Goal: Transaction & Acquisition: Book appointment/travel/reservation

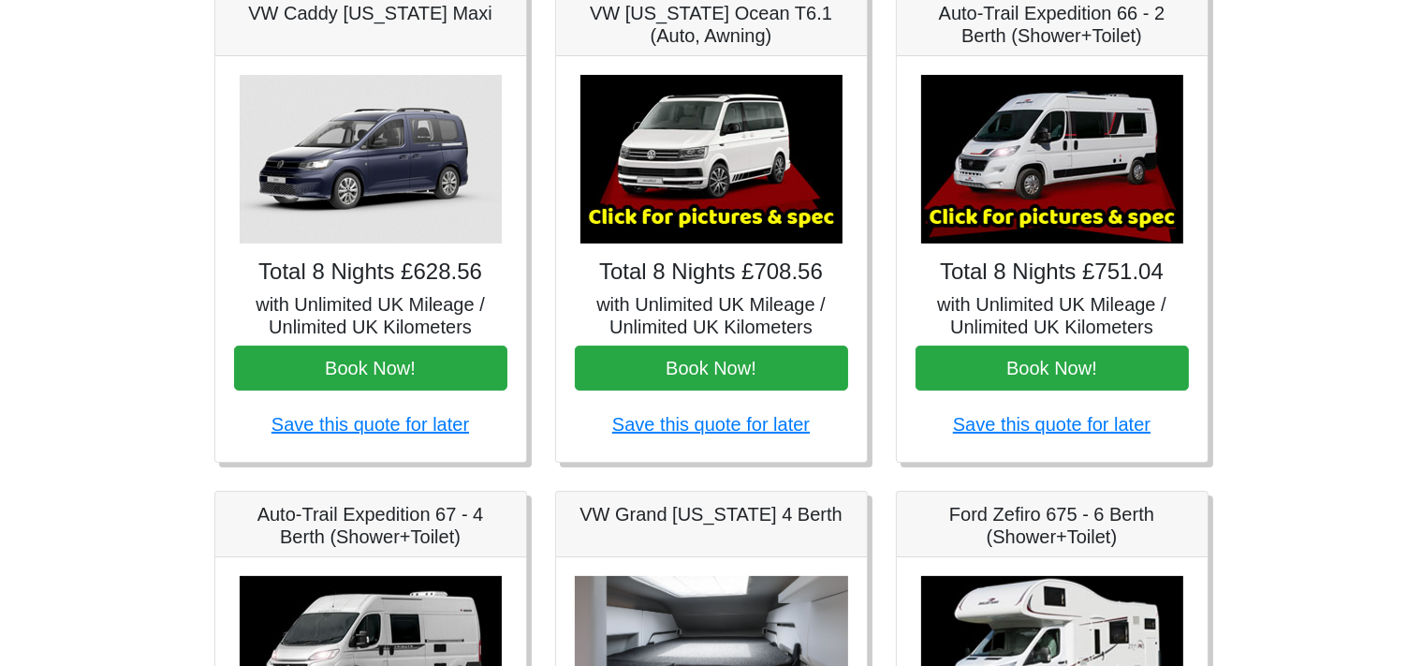
scroll to position [319, 0]
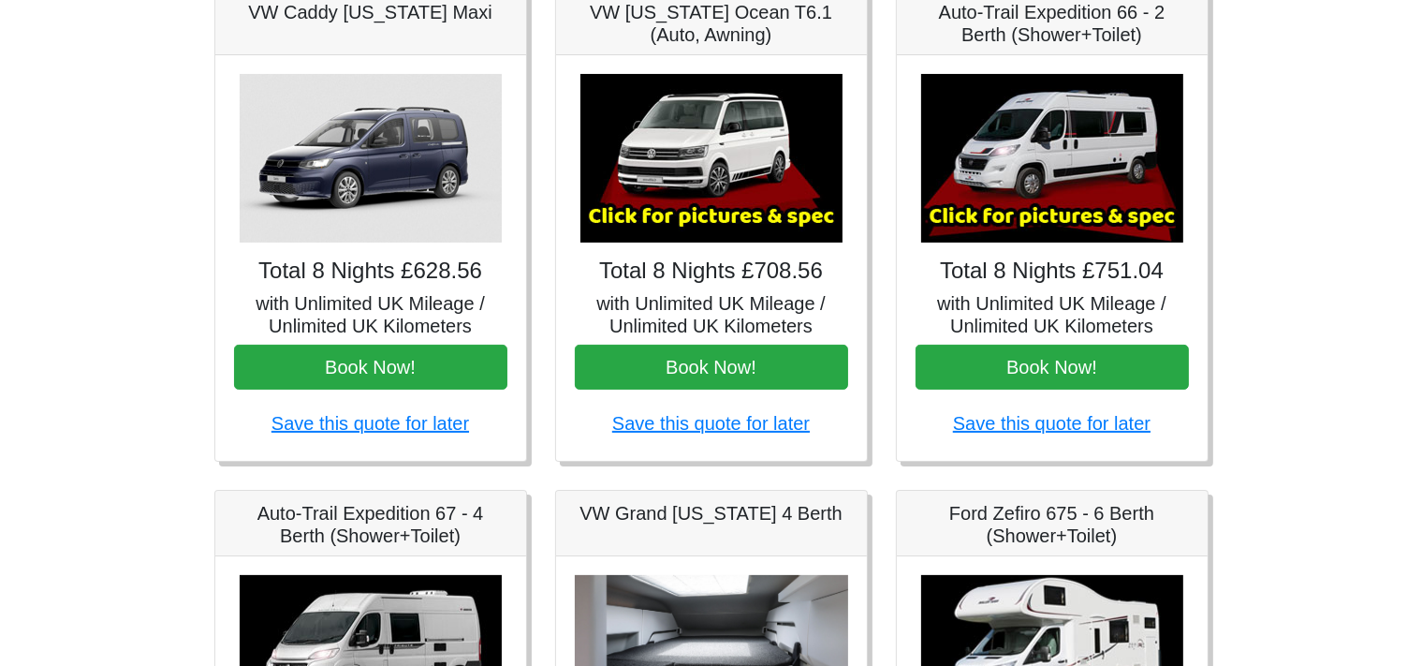
click at [1320, 184] on body "CENTRAL RESERVATIONS FOR ALL ENQUIRIES 00 44 ( 0 ) 1942 778899 Easicampers Book…" at bounding box center [711, 615] width 1422 height 1869
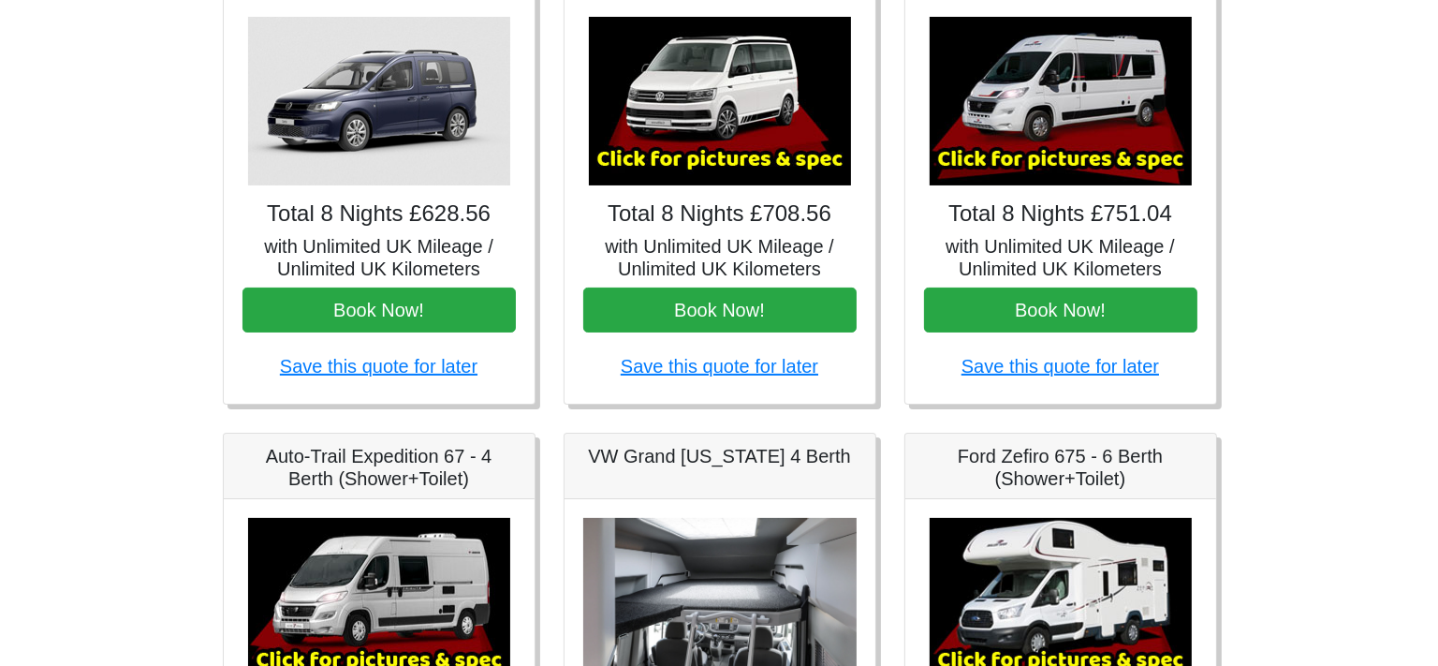
scroll to position [374, 0]
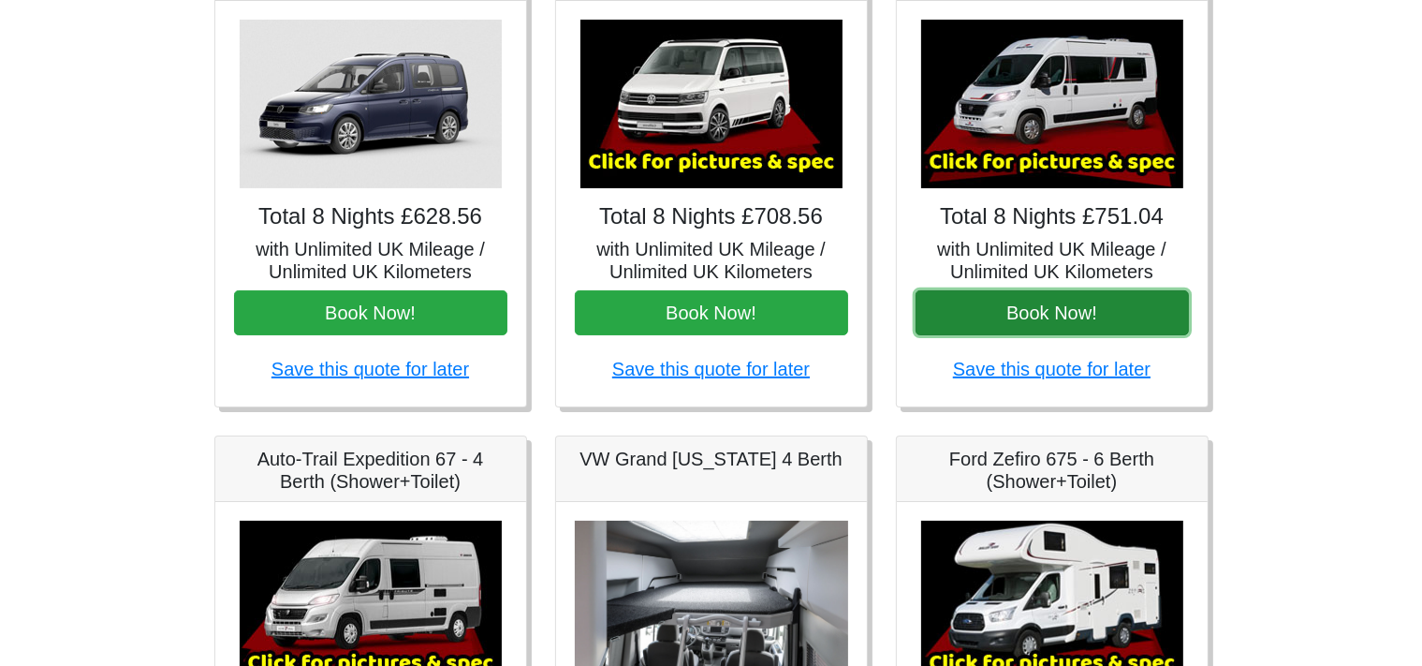
click at [1146, 327] on button "Book Now!" at bounding box center [1052, 312] width 273 height 45
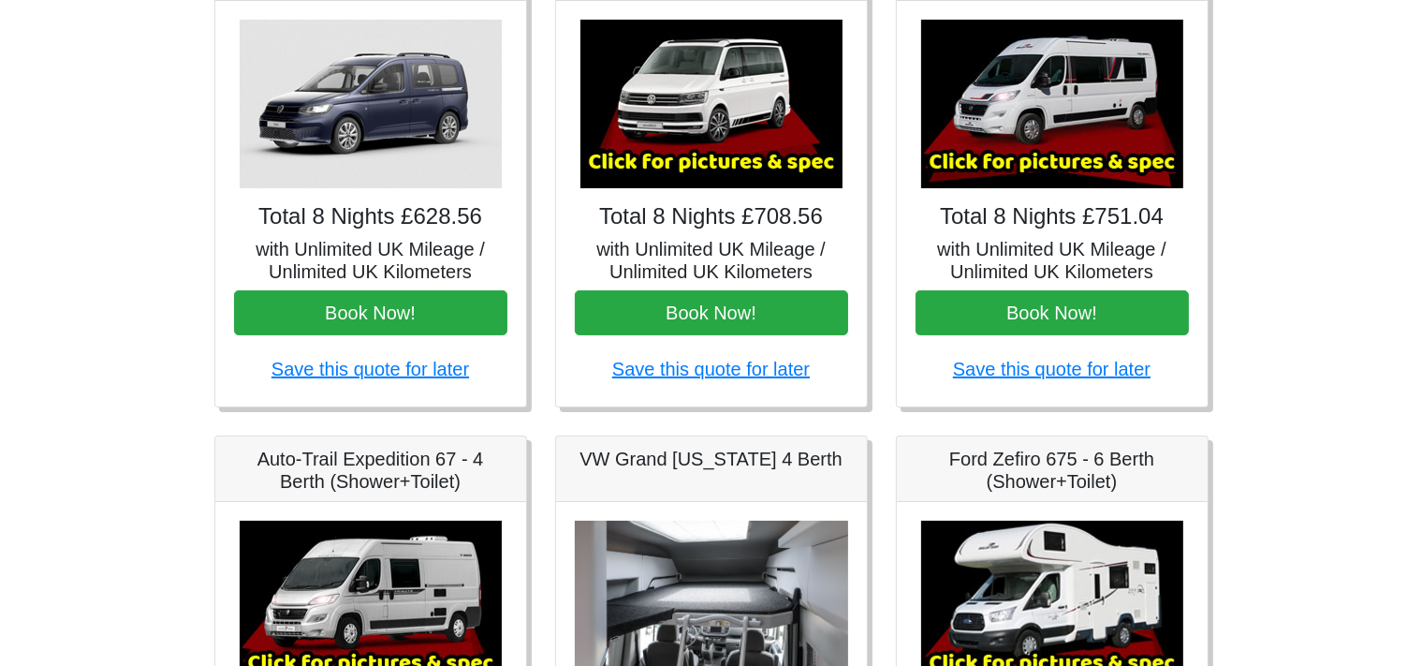
click at [1038, 161] on img at bounding box center [1052, 104] width 262 height 169
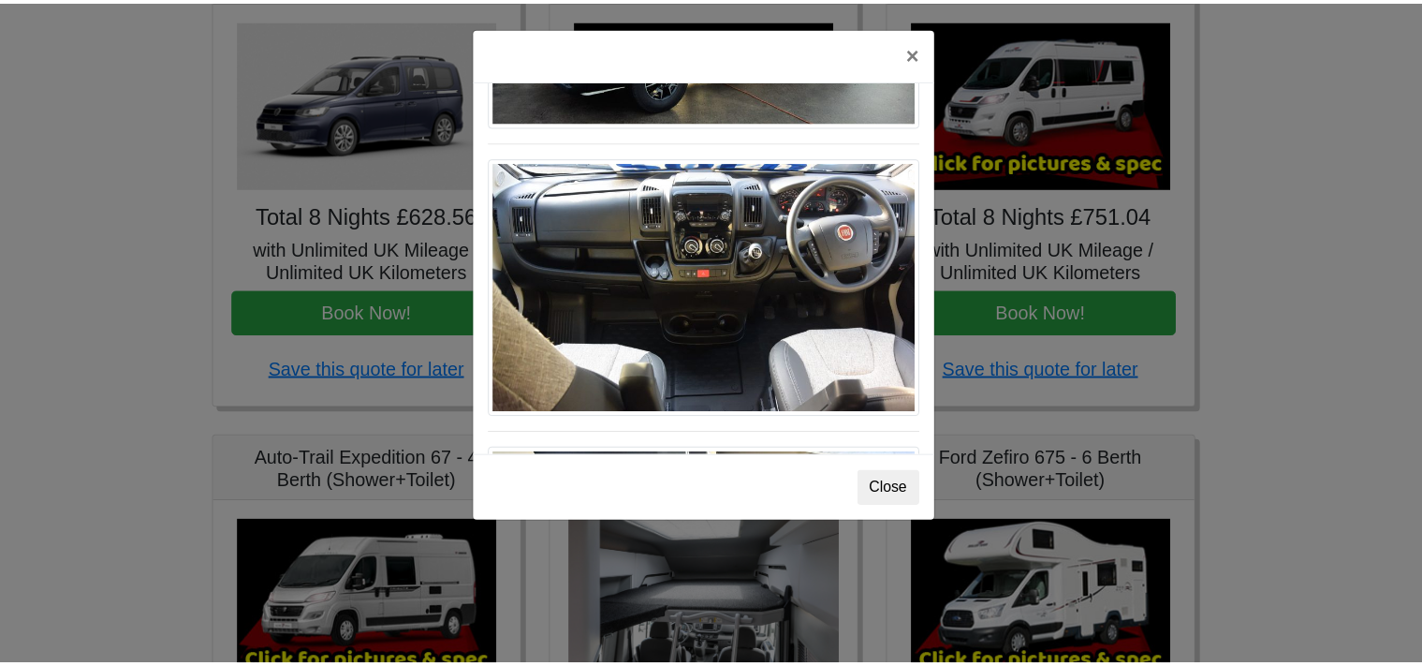
scroll to position [1722, 0]
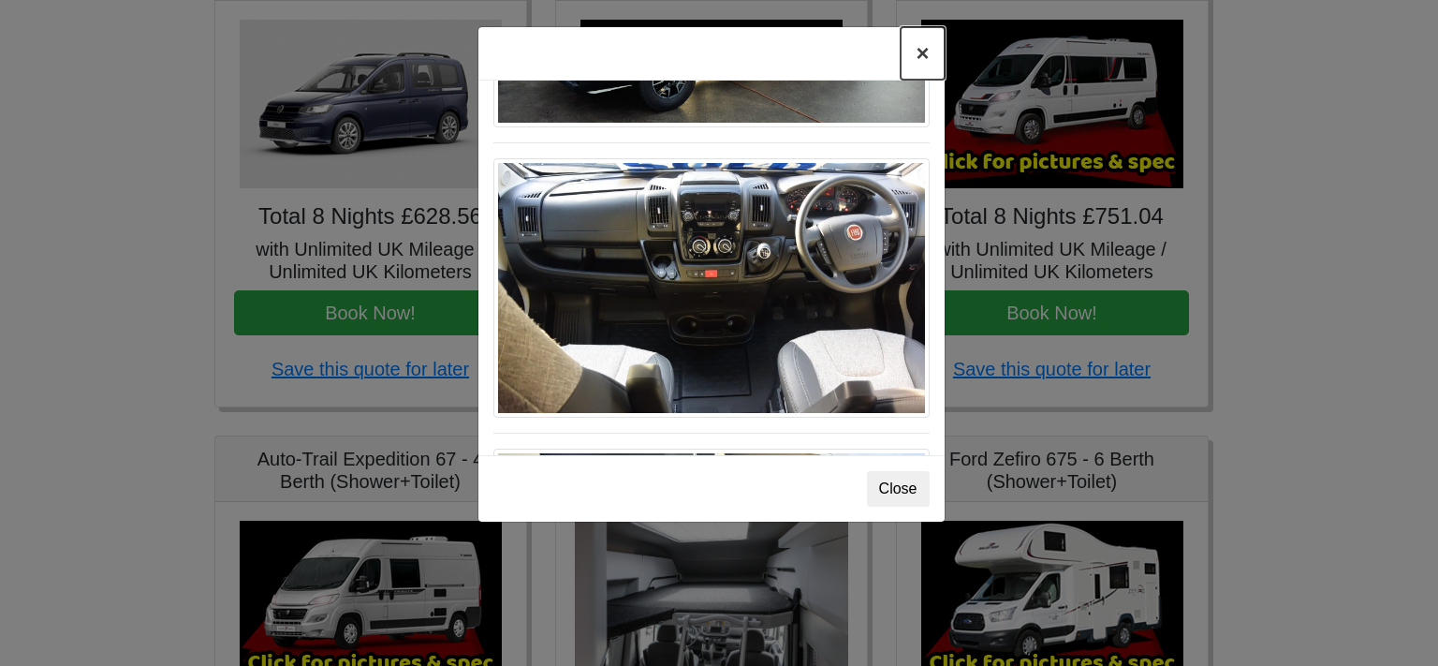
click at [931, 49] on button "×" at bounding box center [922, 53] width 43 height 52
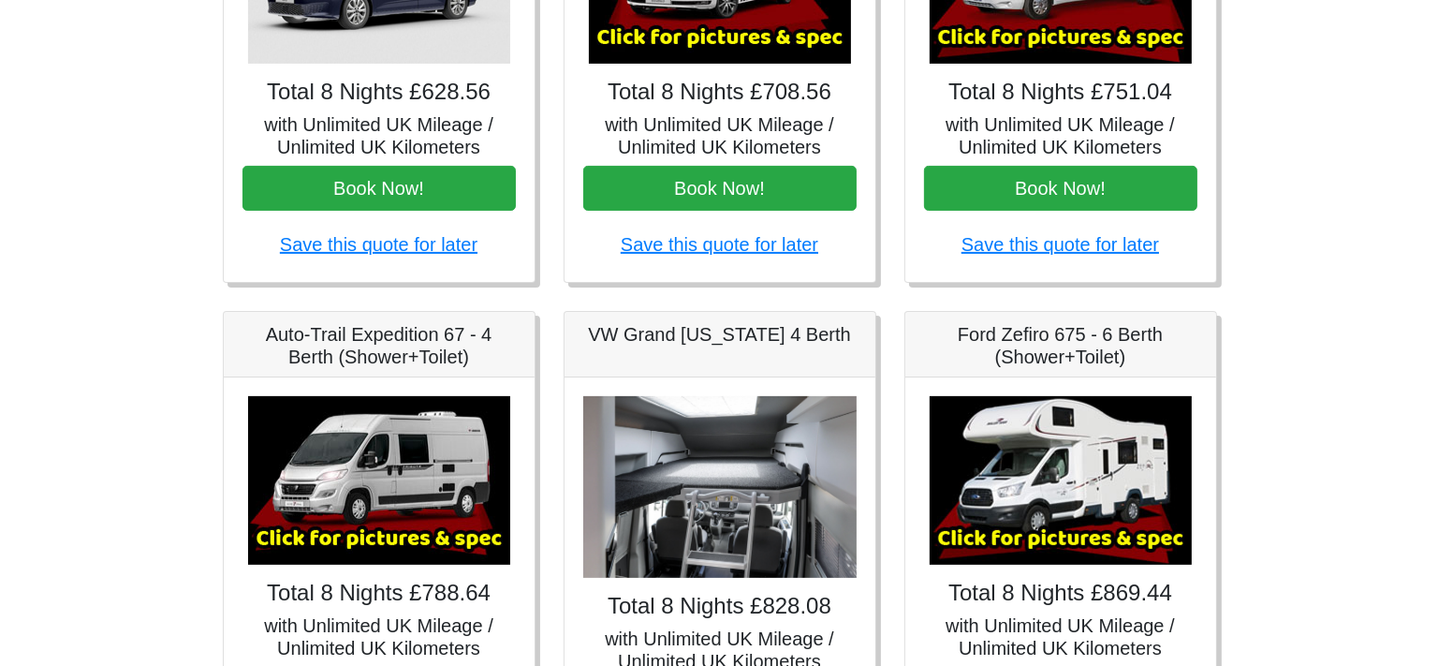
scroll to position [526, 0]
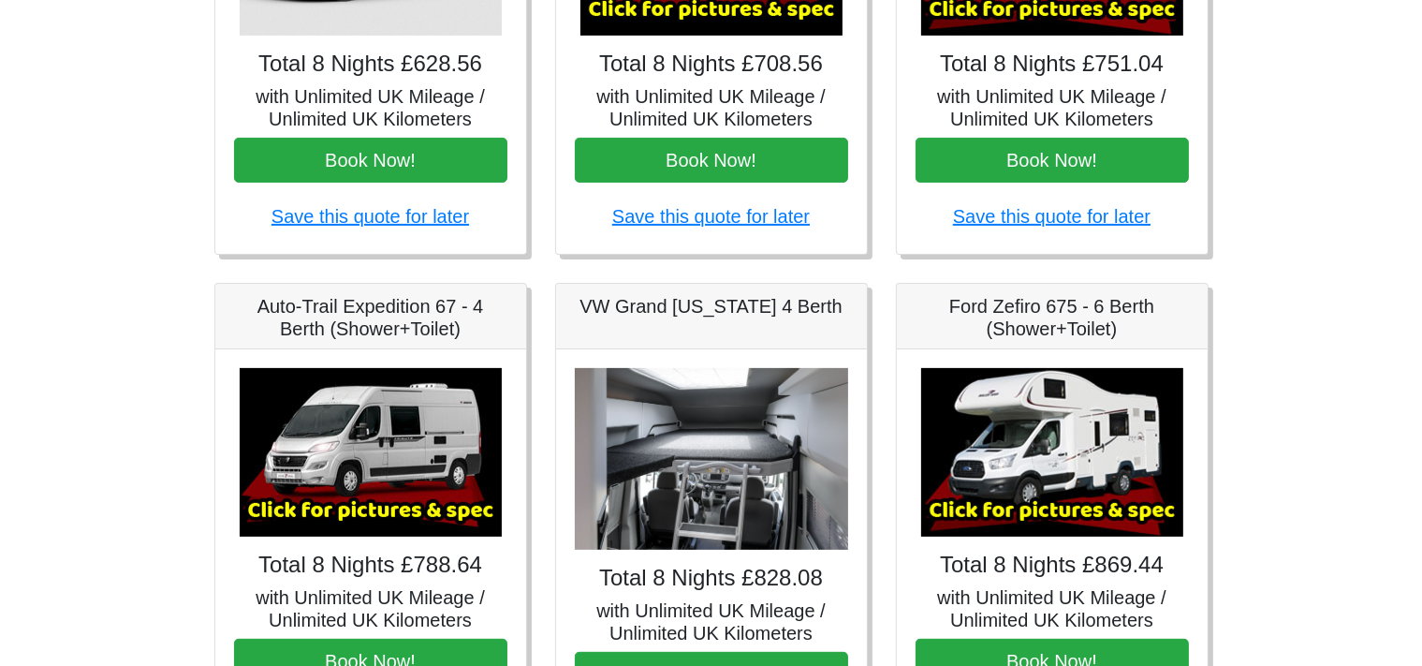
click at [351, 461] on img at bounding box center [371, 452] width 262 height 169
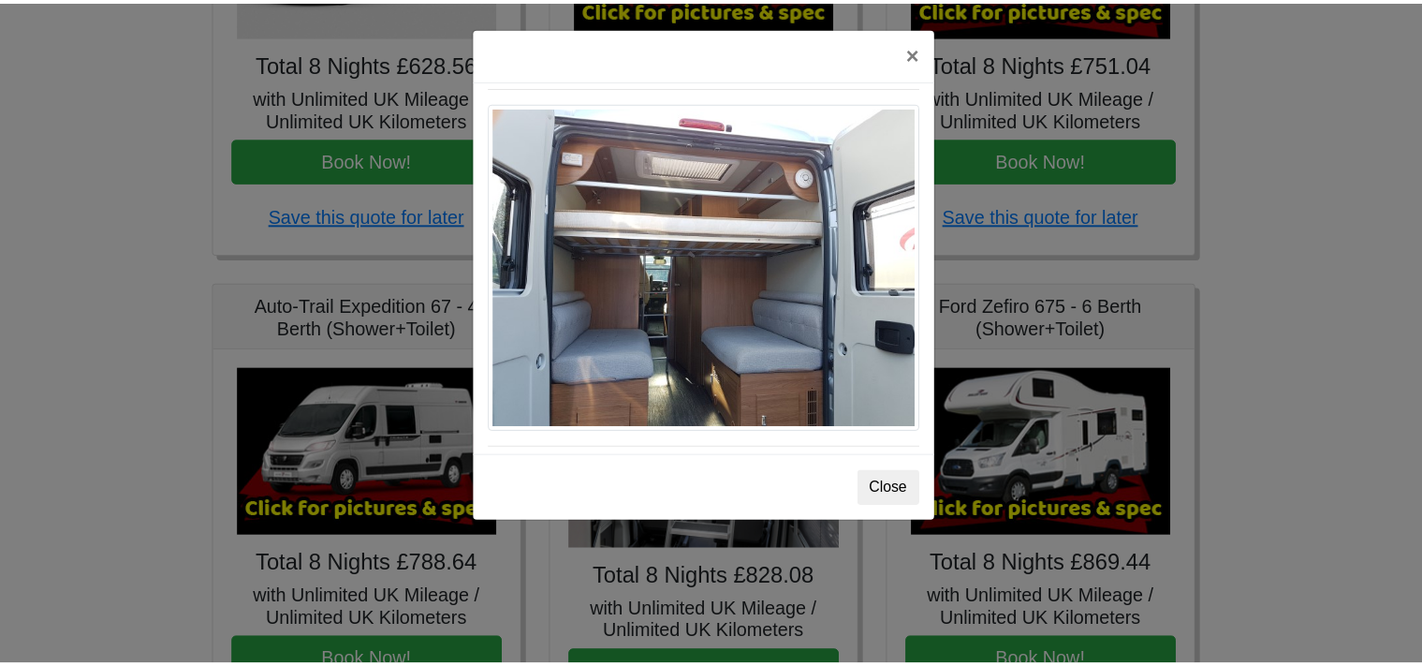
scroll to position [1575, 0]
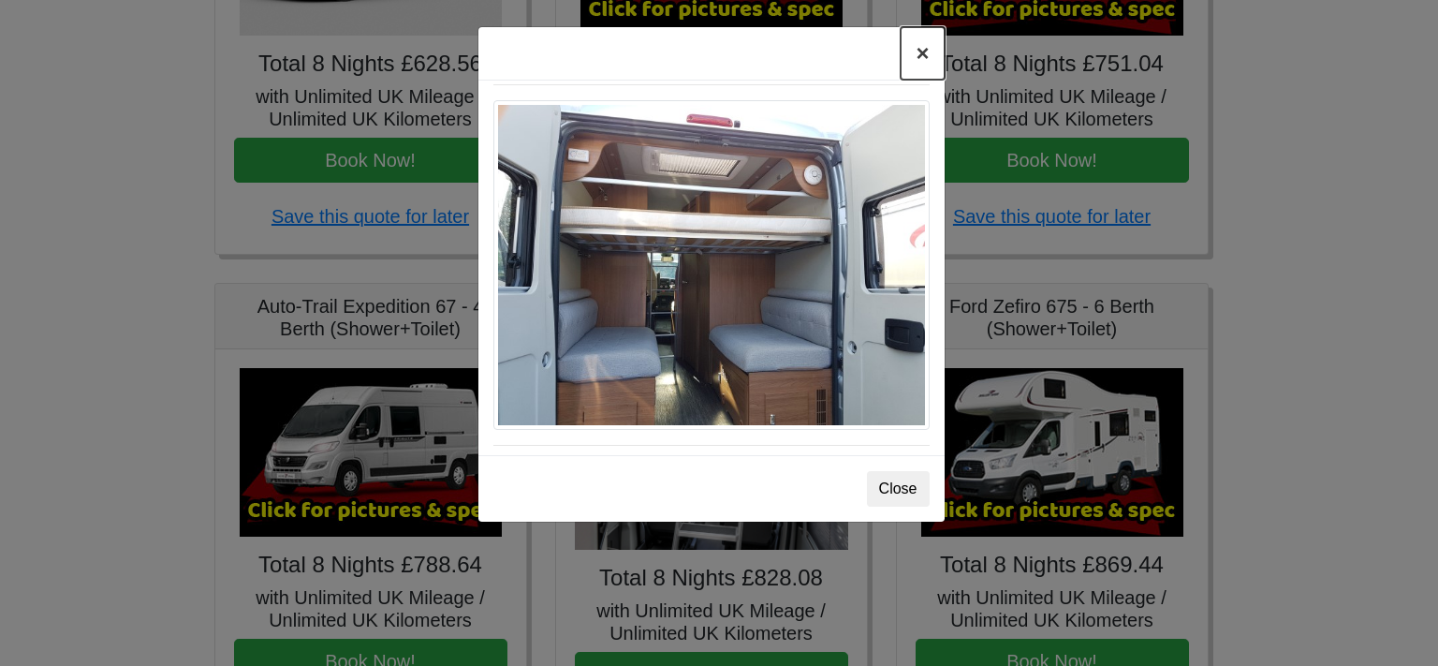
click at [919, 54] on button "×" at bounding box center [922, 53] width 43 height 52
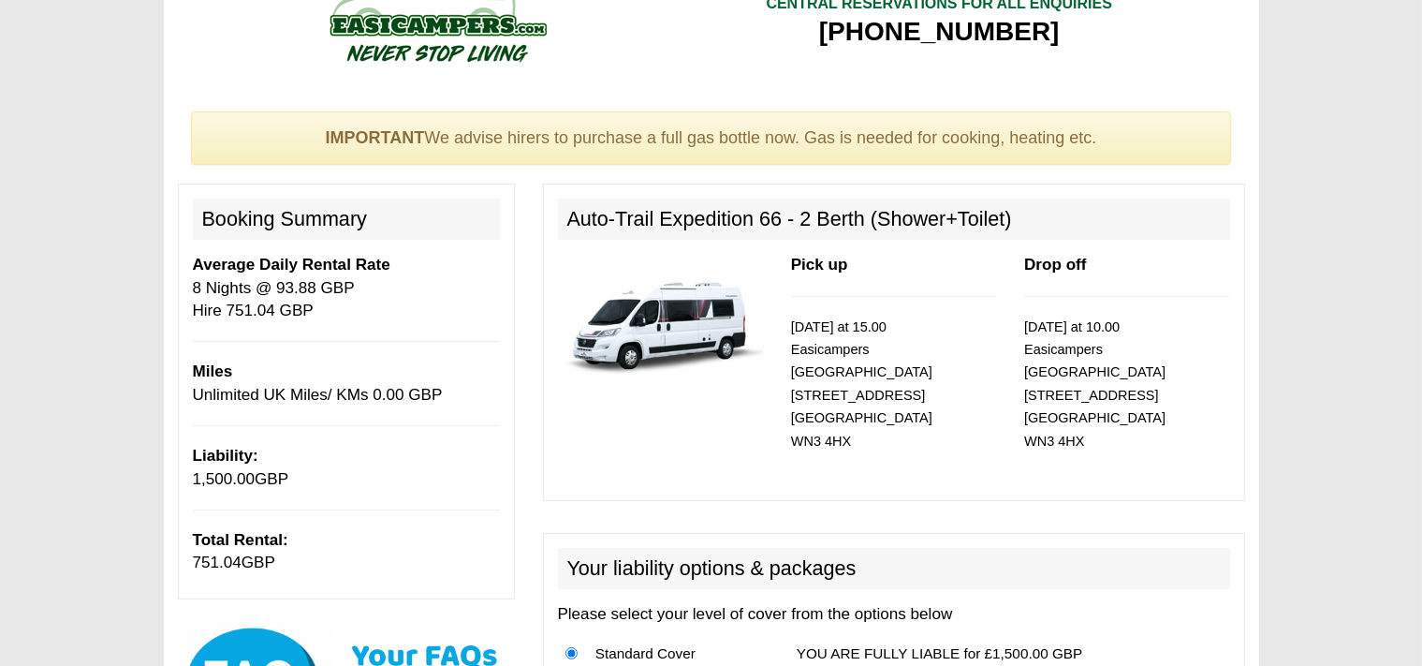
scroll to position [51, 0]
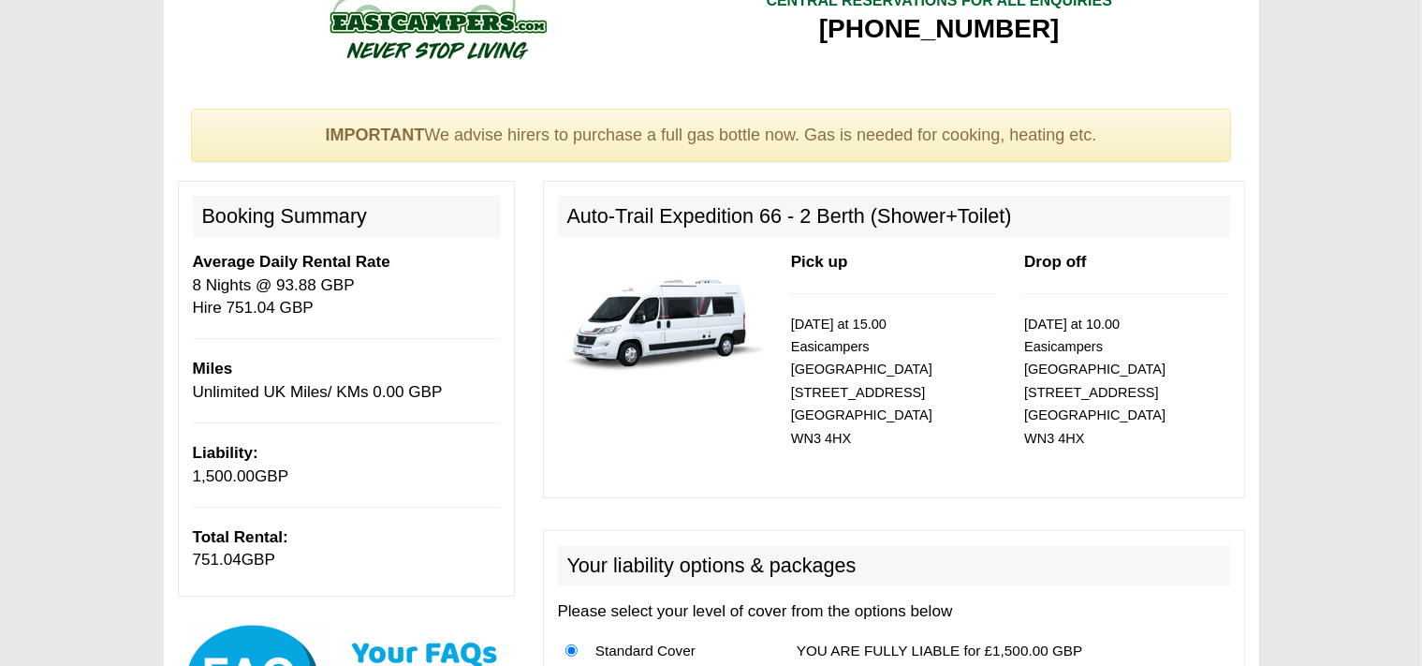
click at [234, 315] on p "Average Daily Rental Rate 8 Nights @ 93.88 GBP Hire 751.04 GBP" at bounding box center [346, 285] width 307 height 68
drag, startPoint x: 230, startPoint y: 311, endPoint x: 307, endPoint y: 307, distance: 76.9
click at [307, 307] on p "Average Daily Rental Rate 8 Nights @ 93.88 GBP Hire 751.04 GBP" at bounding box center [346, 285] width 307 height 68
click at [431, 314] on p "Average Daily Rental Rate 8 Nights @ 93.88 GBP Hire 751.04 GBP" at bounding box center [346, 285] width 307 height 68
drag, startPoint x: 367, startPoint y: 390, endPoint x: 406, endPoint y: 404, distance: 41.8
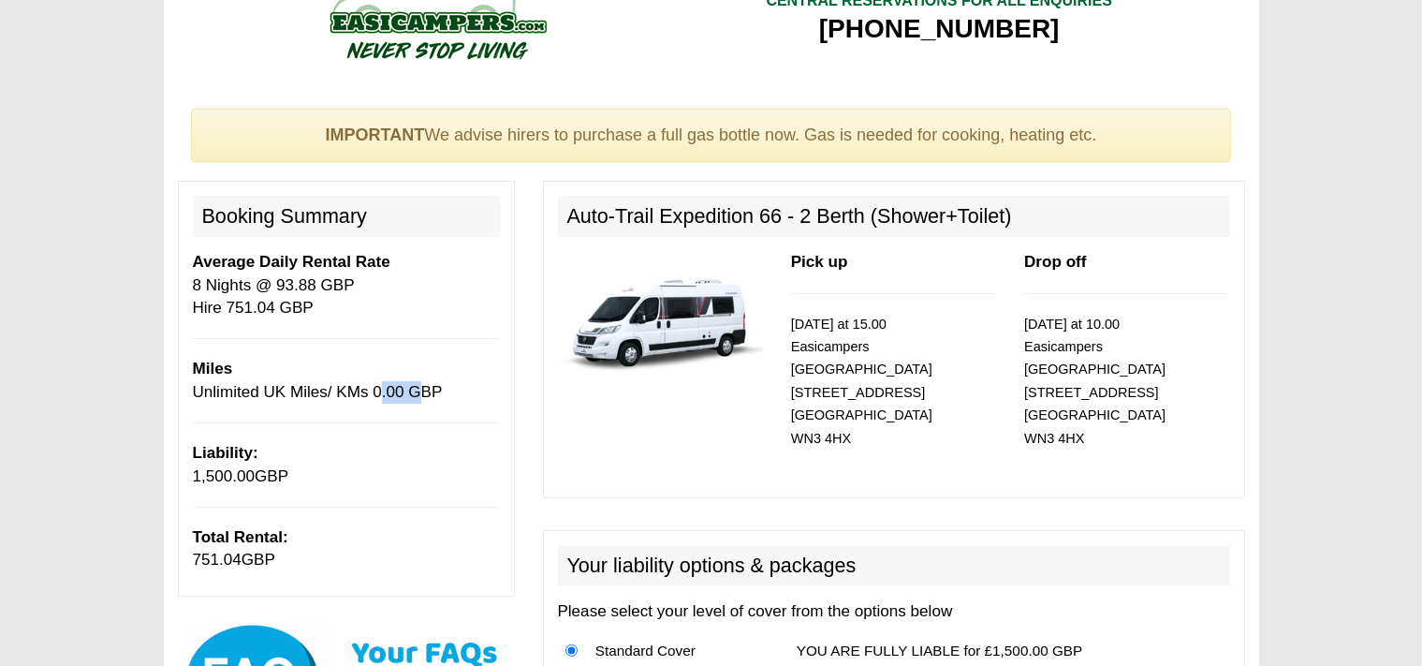
click at [406, 404] on div "Booking Summary Average Daily Rental Rate 8 Nights @ 93.88 GBP Hire 751.04 GBP …" at bounding box center [346, 388] width 337 height 415
click at [450, 387] on p "Miles Unlimited UK Miles/ KMs 0.00 GBP" at bounding box center [346, 381] width 307 height 46
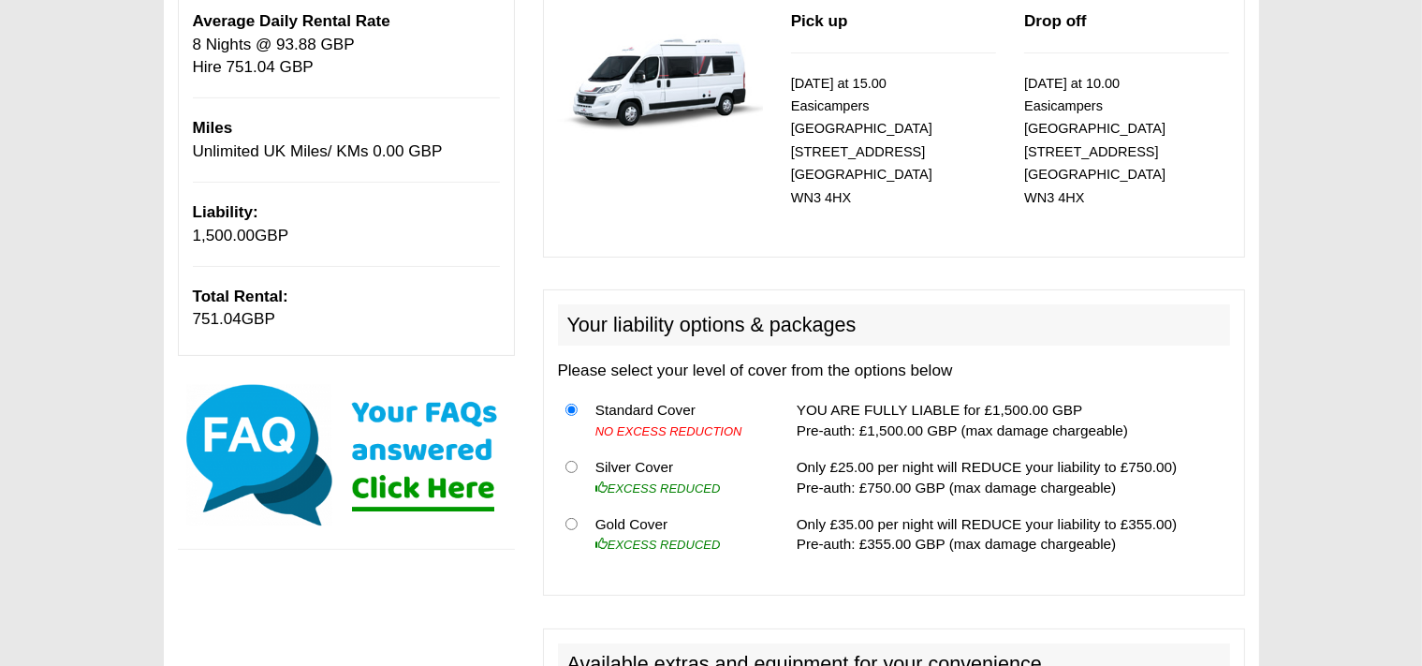
scroll to position [0, 0]
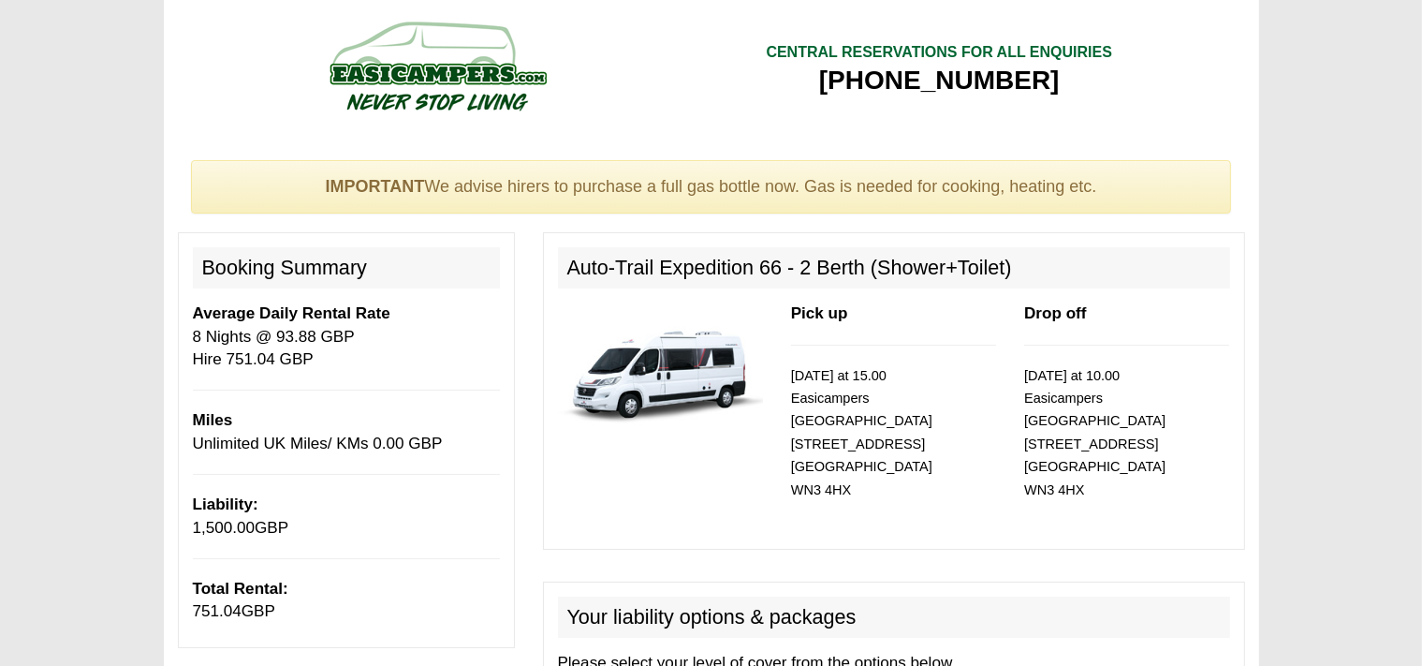
click at [691, 404] on img at bounding box center [660, 368] width 205 height 132
click at [716, 361] on img at bounding box center [660, 368] width 205 height 132
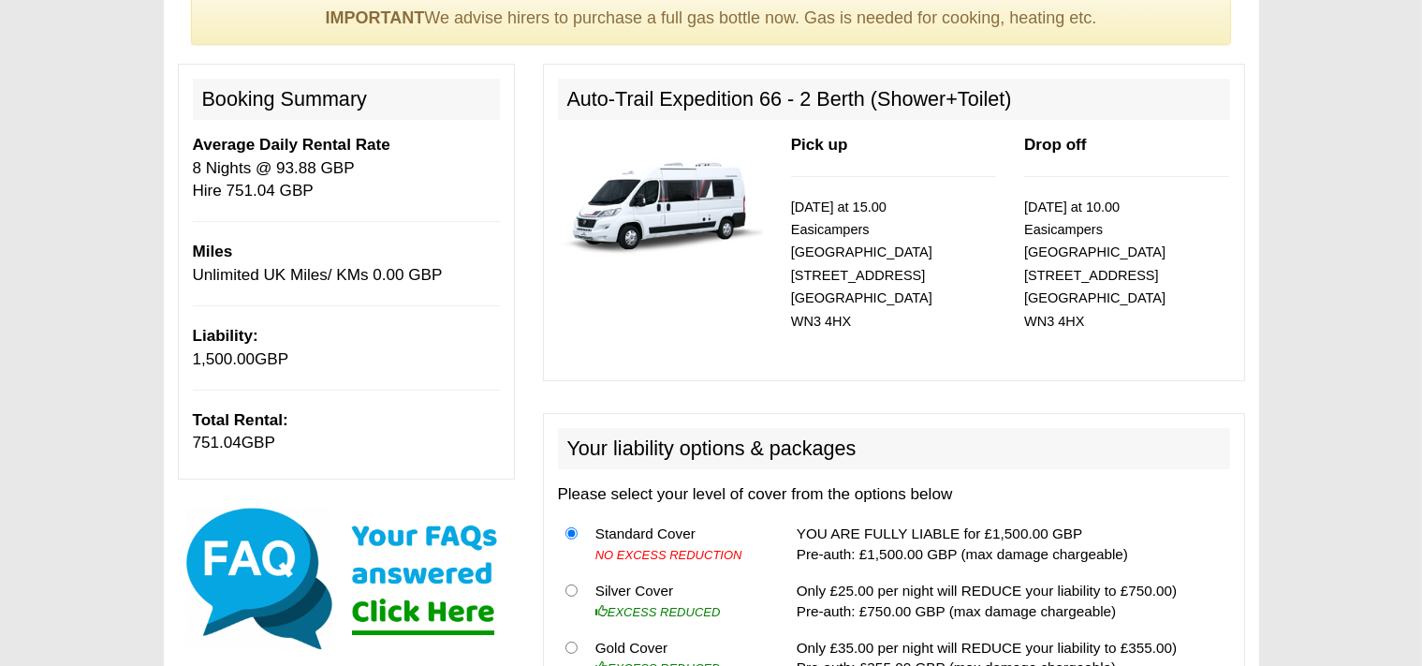
scroll to position [169, 0]
click at [687, 200] on img at bounding box center [660, 200] width 205 height 132
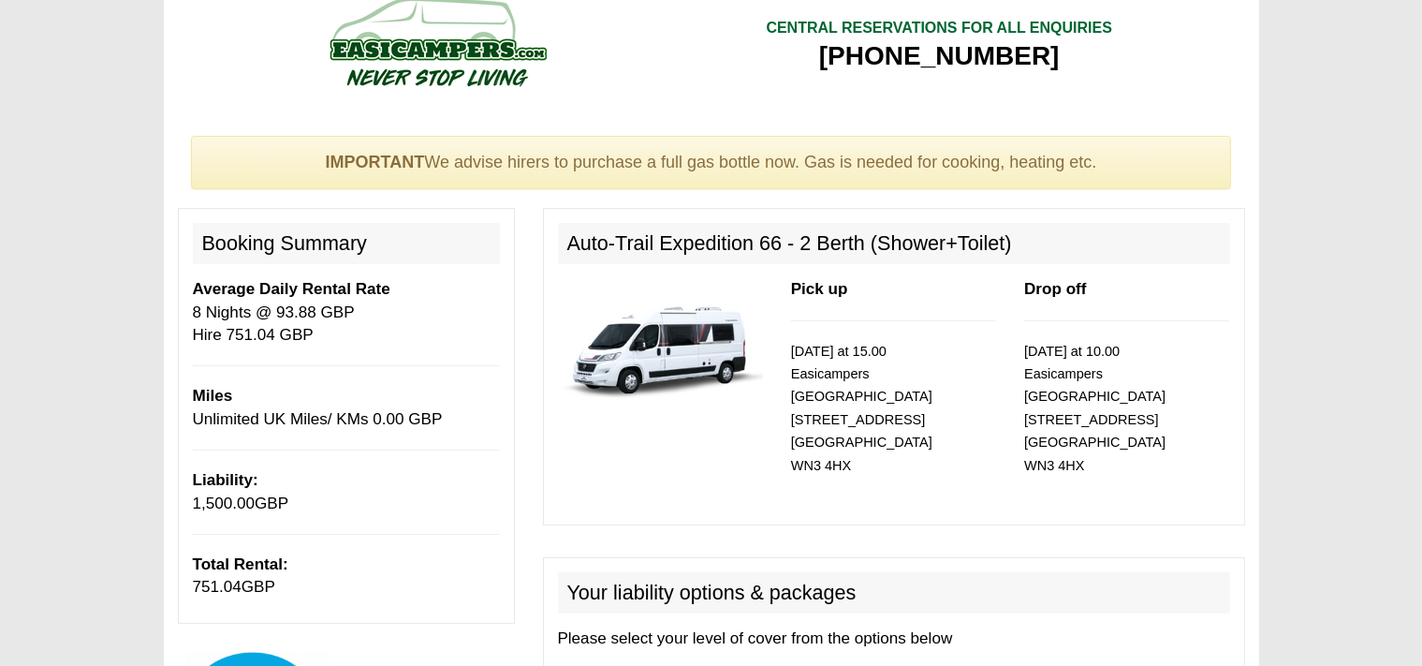
scroll to position [0, 0]
